Goal: Task Accomplishment & Management: Manage account settings

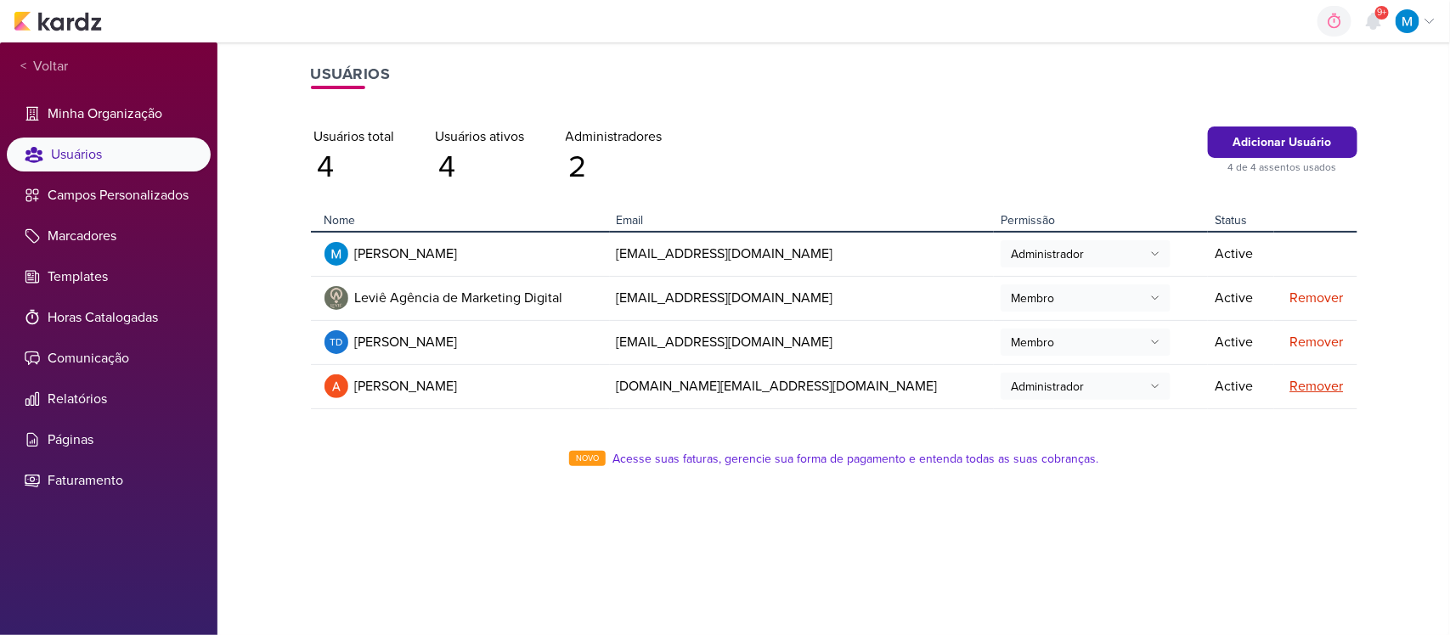
click at [1308, 385] on div "Remover" at bounding box center [1312, 386] width 63 height 20
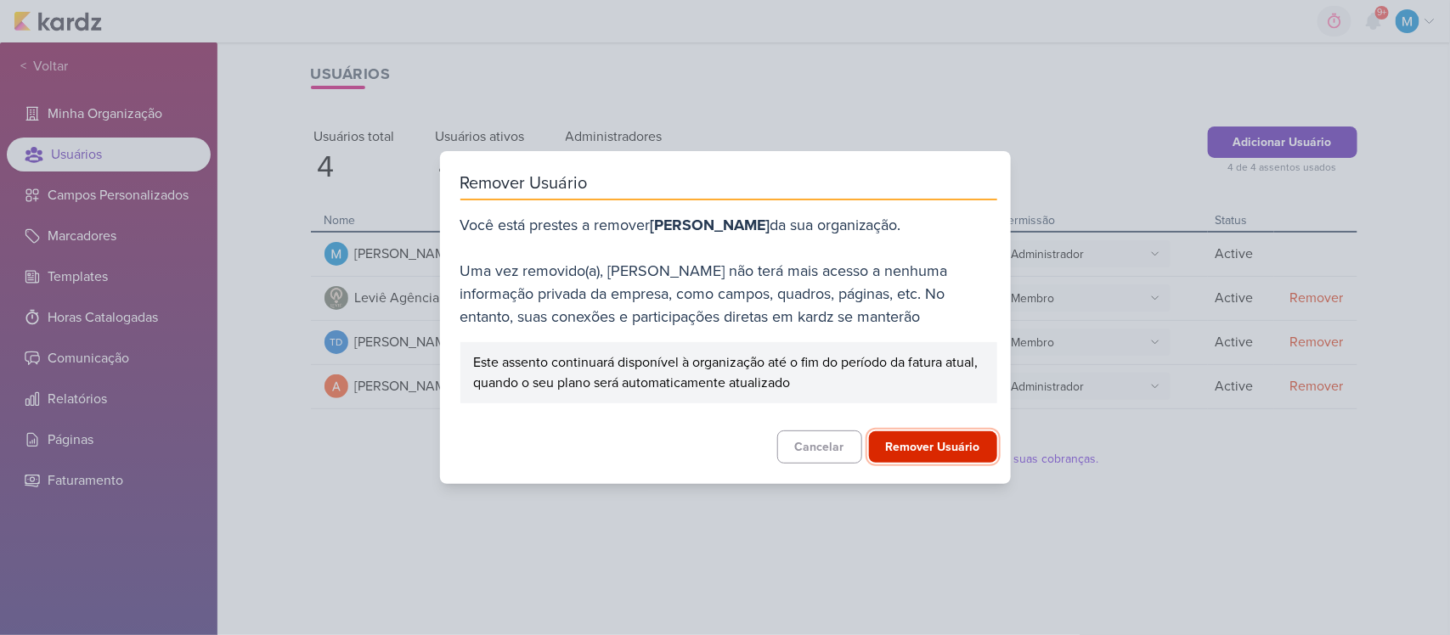
click at [920, 451] on button "Remover Usuário" at bounding box center [933, 446] width 128 height 31
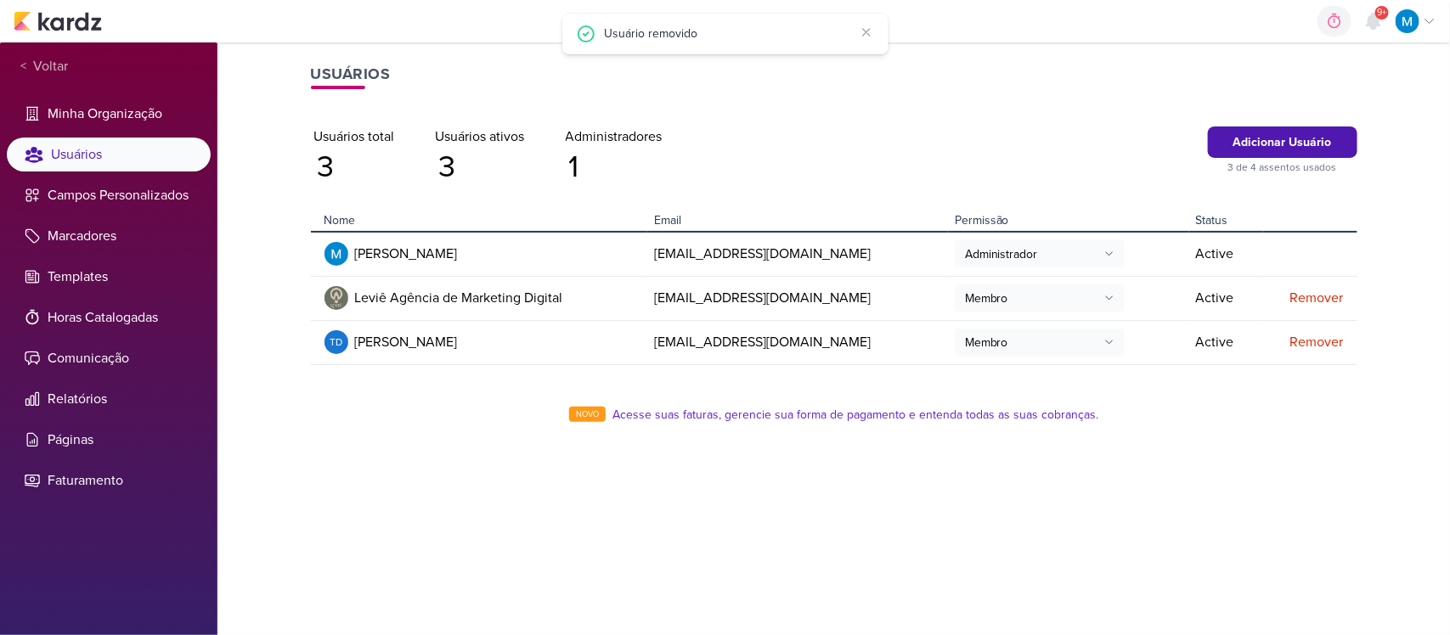
click at [729, 507] on div "Usuários Adicionar Usuário 3 de 4 assentos usados Usuários total 3 Usuários ati…" at bounding box center [833, 338] width 1087 height 593
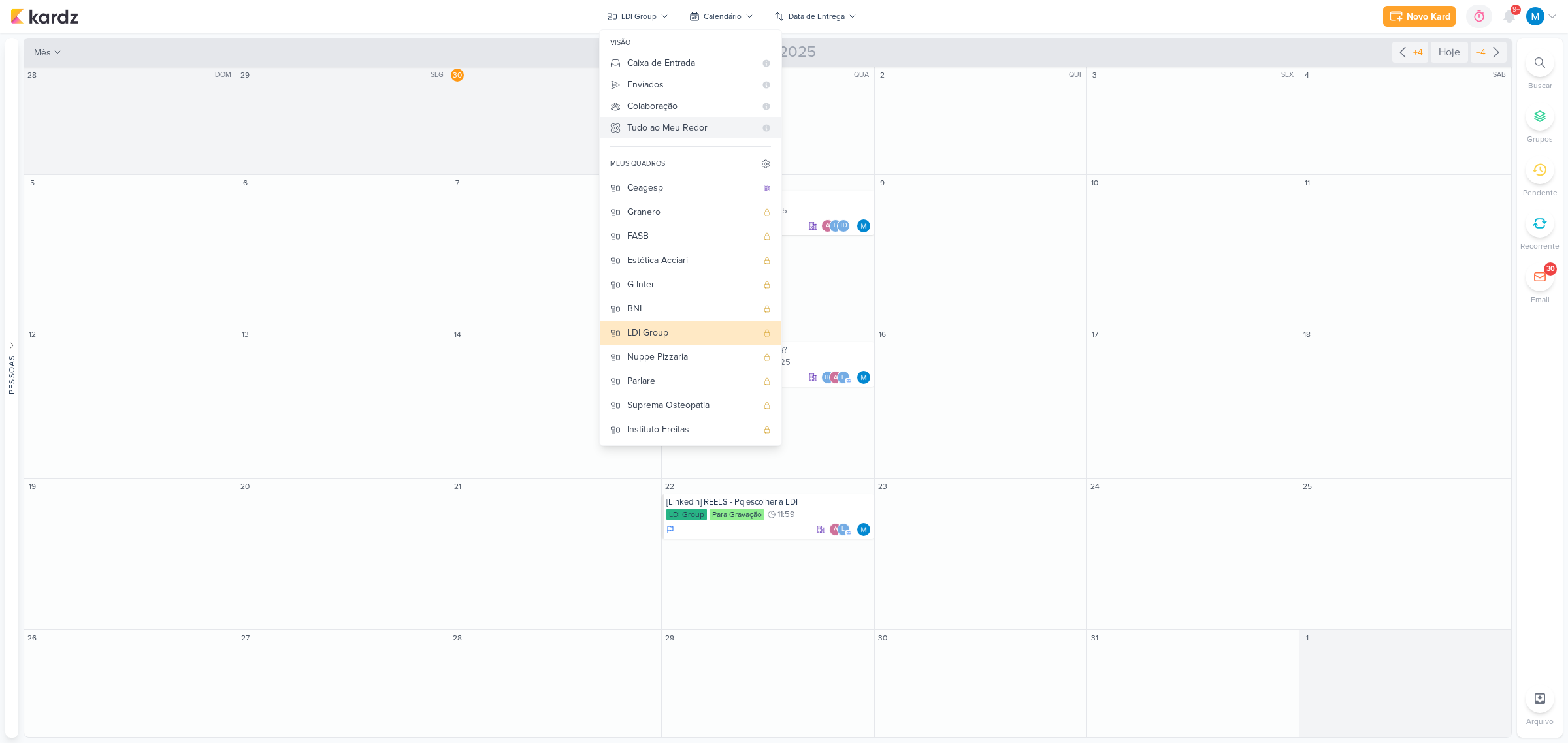
click at [674, 128] on div "Tudo ao Meu Redor" at bounding box center [691, 128] width 128 height 14
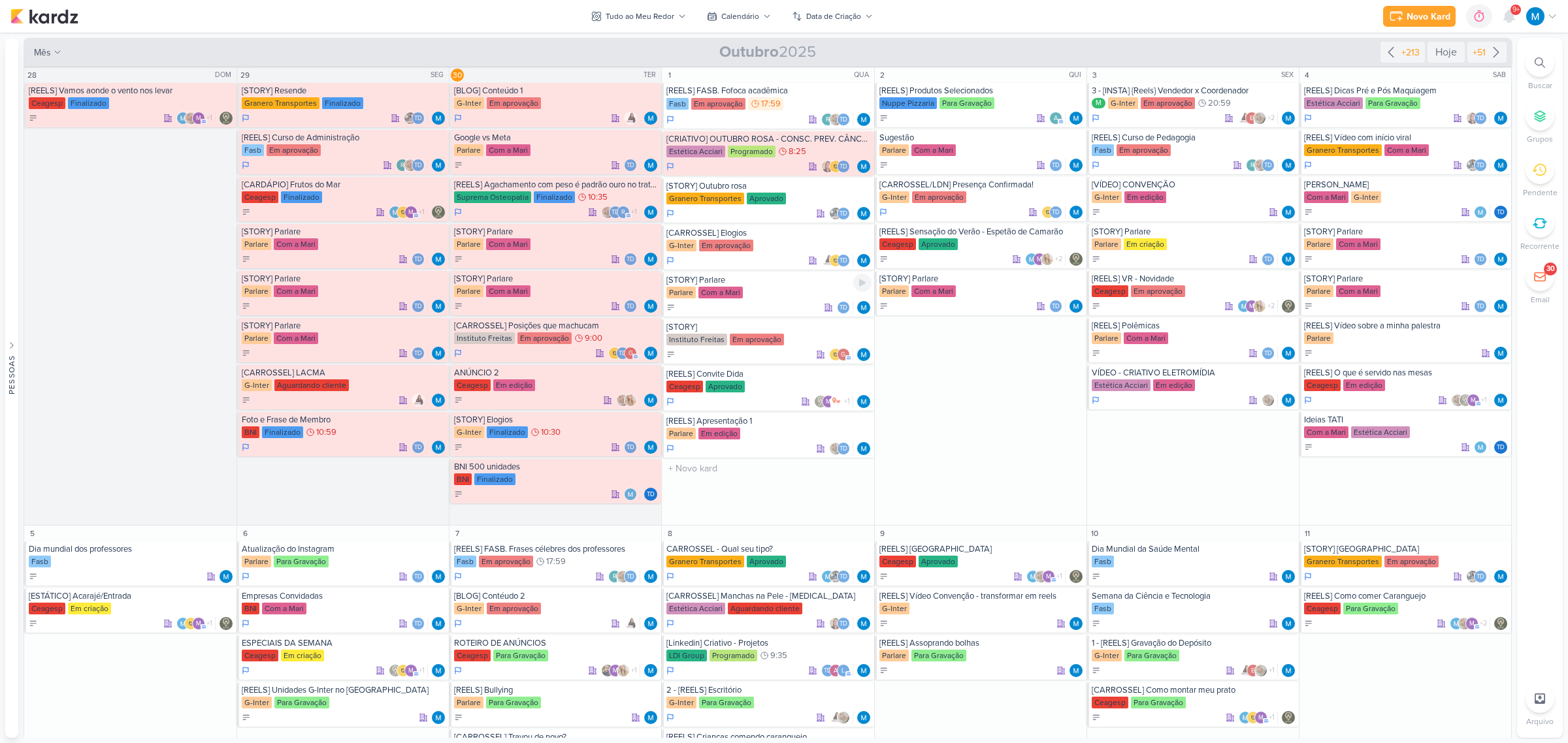
click at [694, 283] on div "[STORY] Parlare" at bounding box center [769, 281] width 205 height 11
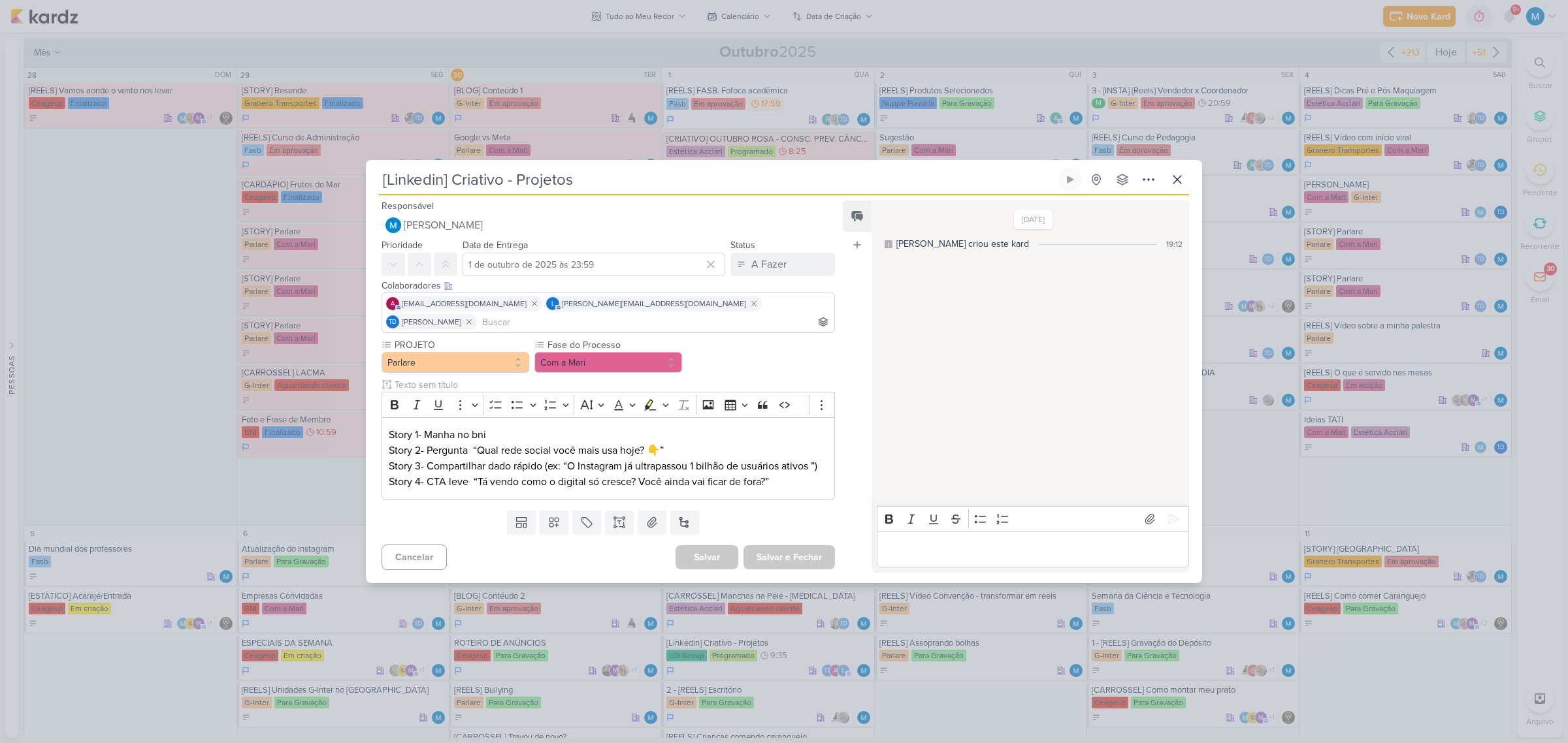
type input "[STORY] Parlare"
click at [615, 355] on button "Com a Mari" at bounding box center [609, 362] width 148 height 21
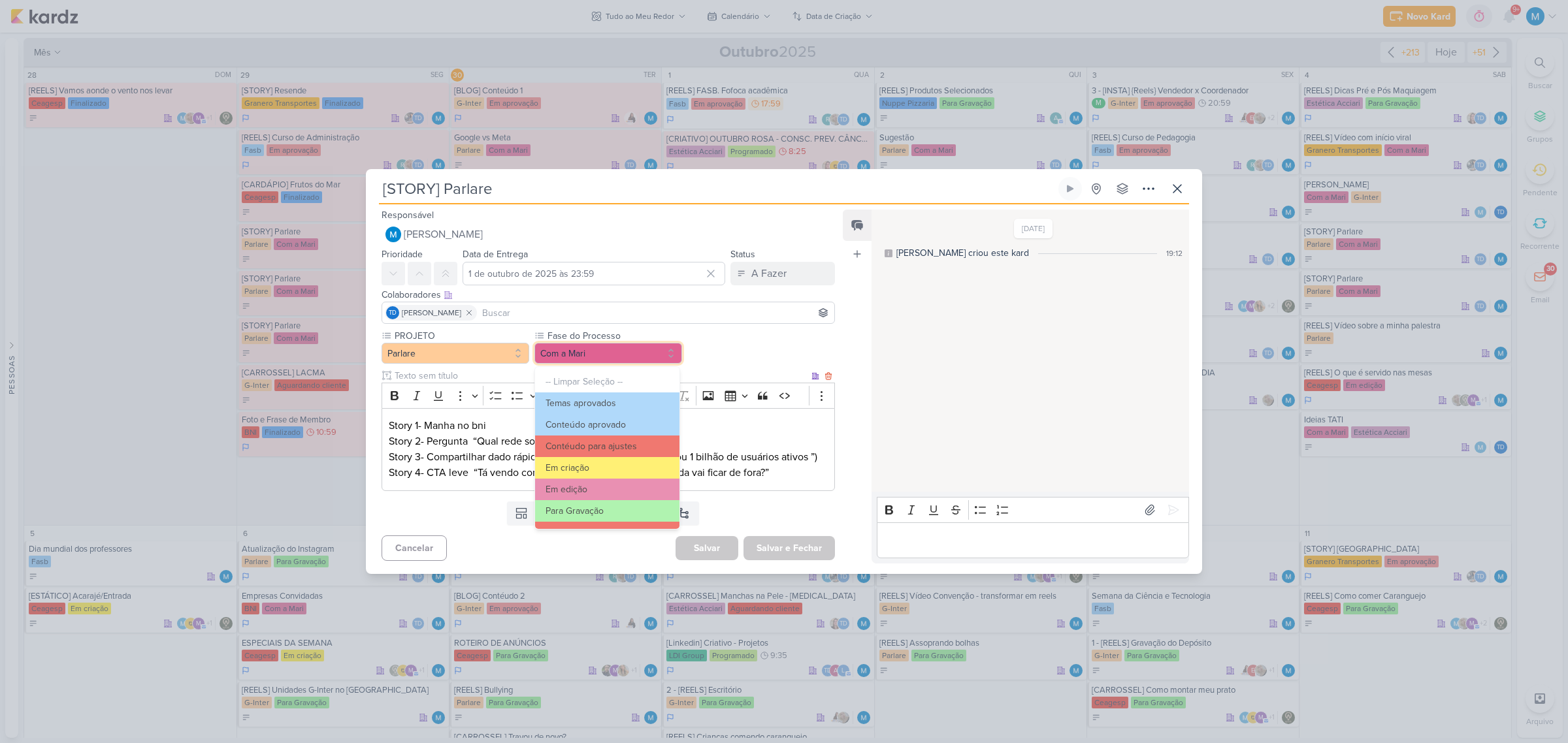
scroll to position [125, 0]
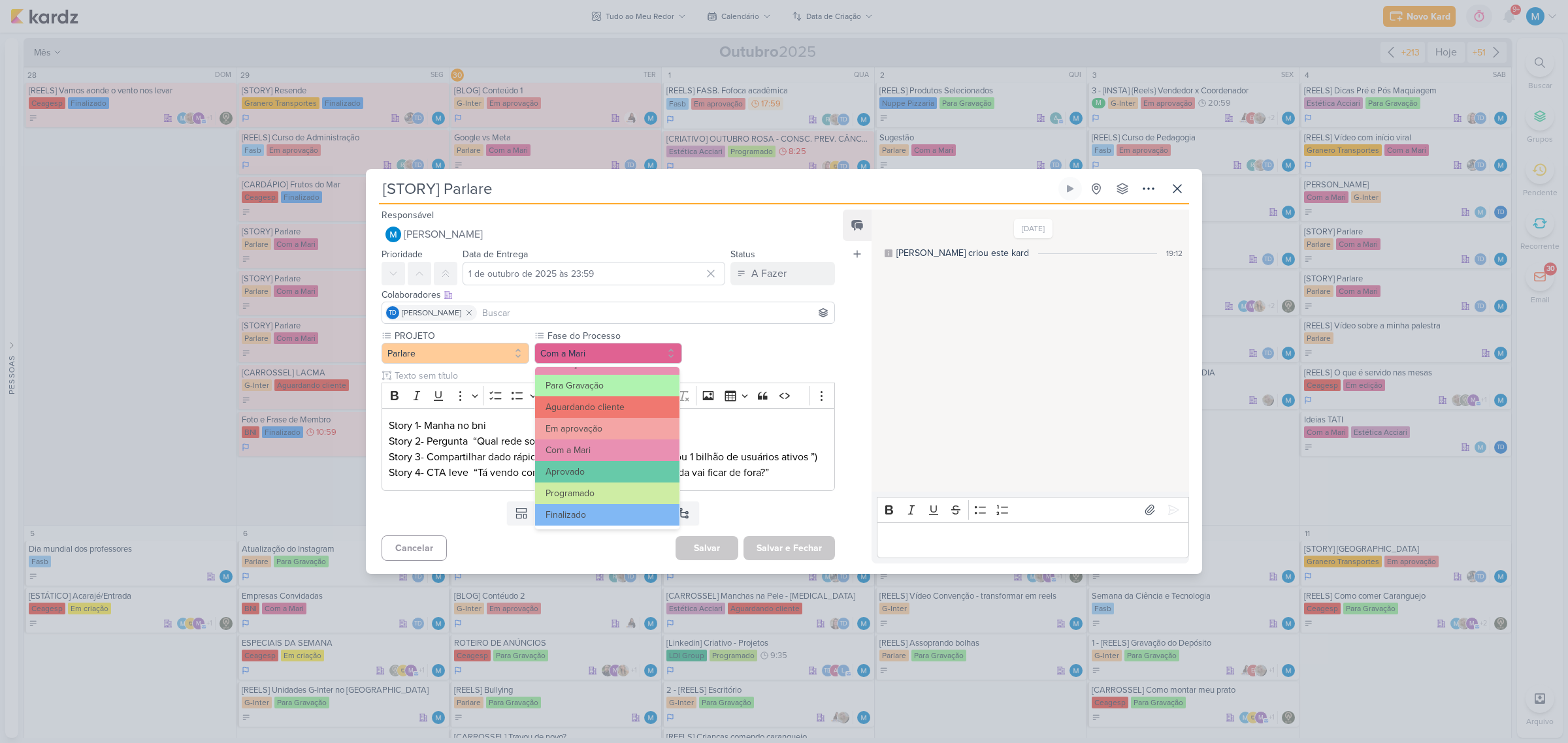
click at [769, 455] on p "Story 1- Manha no bni Story 2- Pergunta “Qual rede social você mais usa hoje? 👇…" at bounding box center [608, 450] width 439 height 63
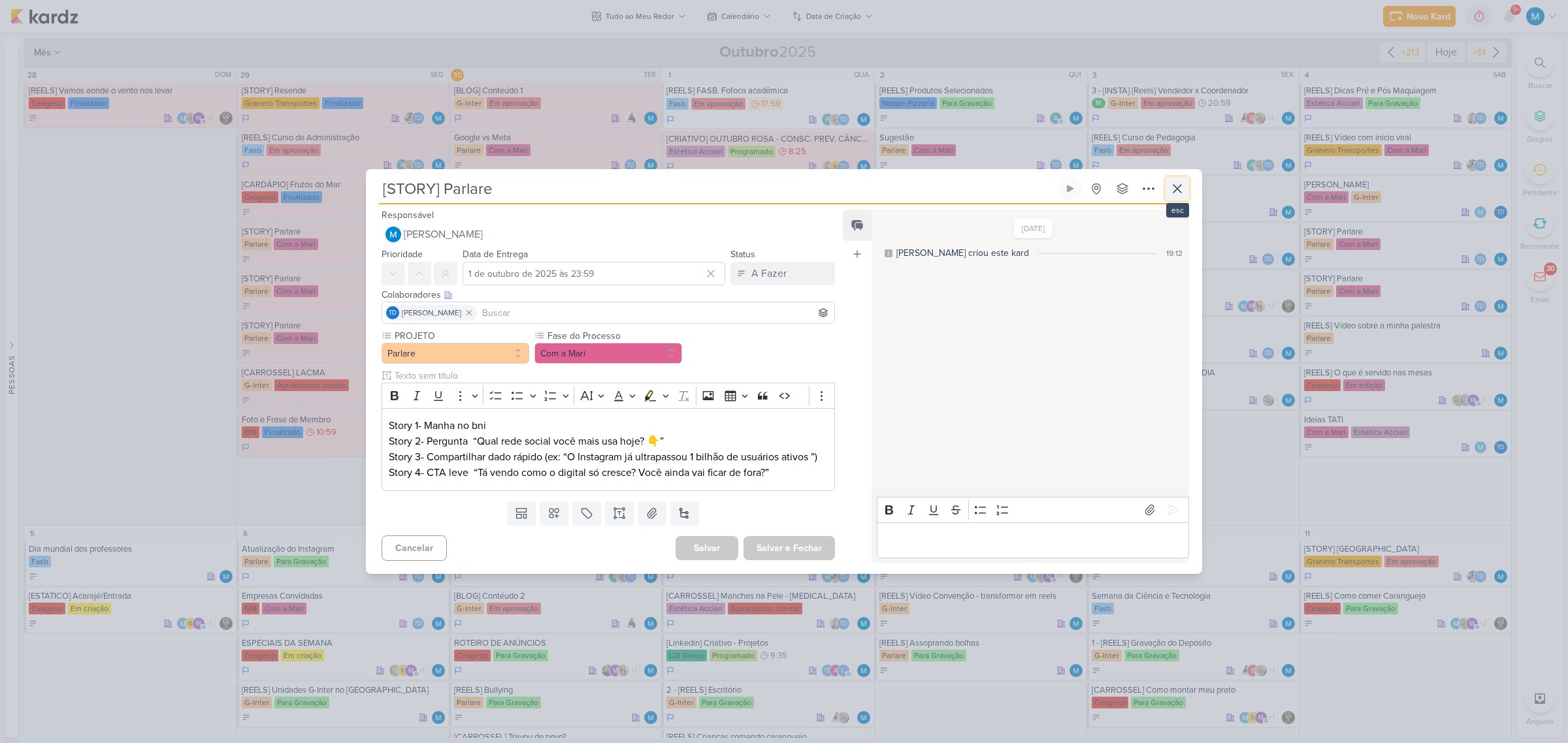
click at [1173, 188] on icon at bounding box center [1177, 188] width 15 height 15
